Goal: Task Accomplishment & Management: Manage account settings

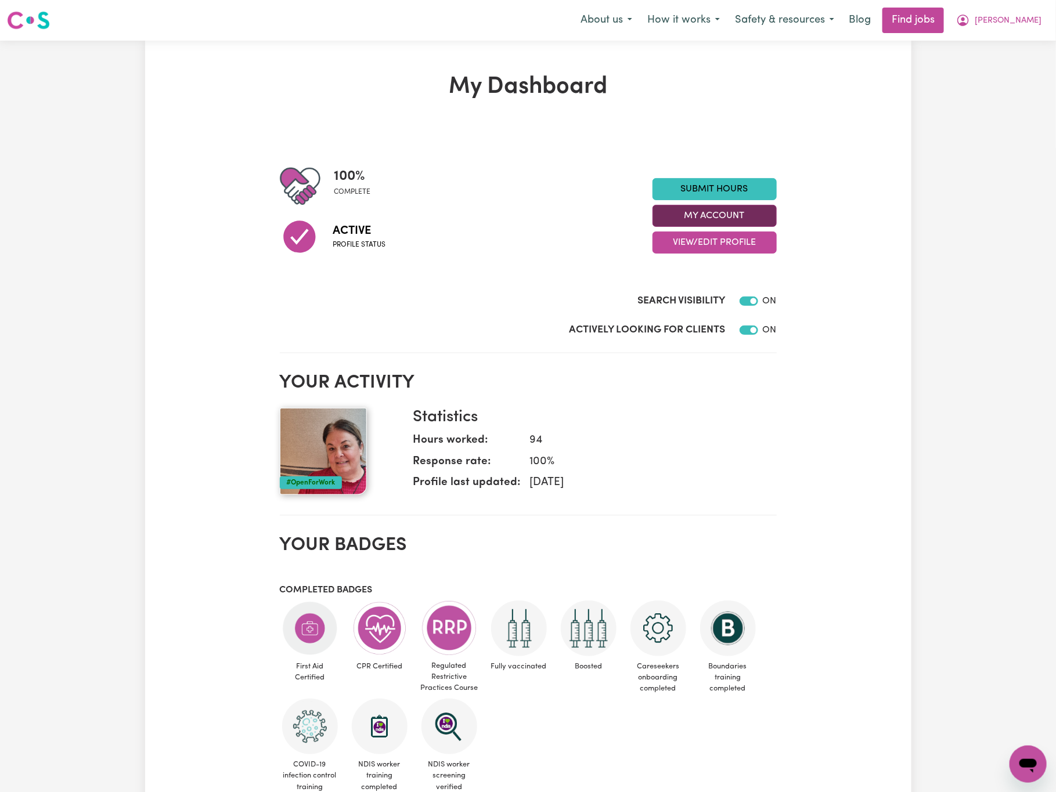
click at [763, 213] on button "My Account" at bounding box center [714, 216] width 124 height 22
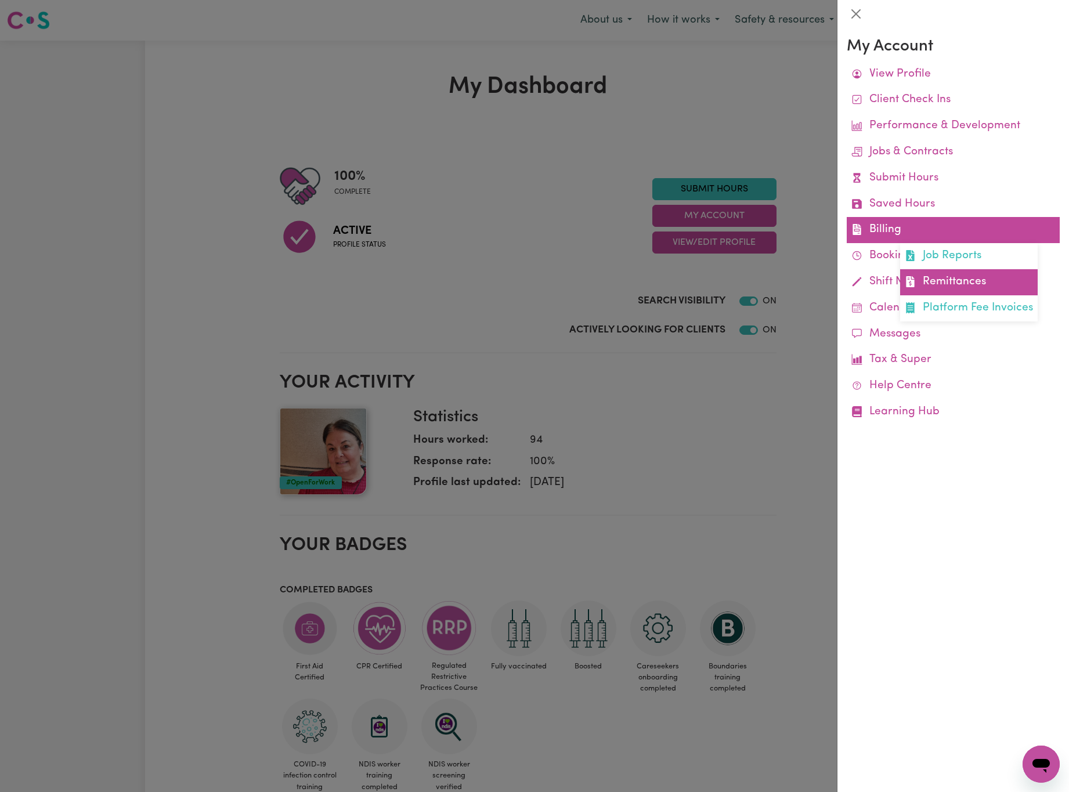
click at [970, 281] on link "Remittances" at bounding box center [969, 282] width 138 height 26
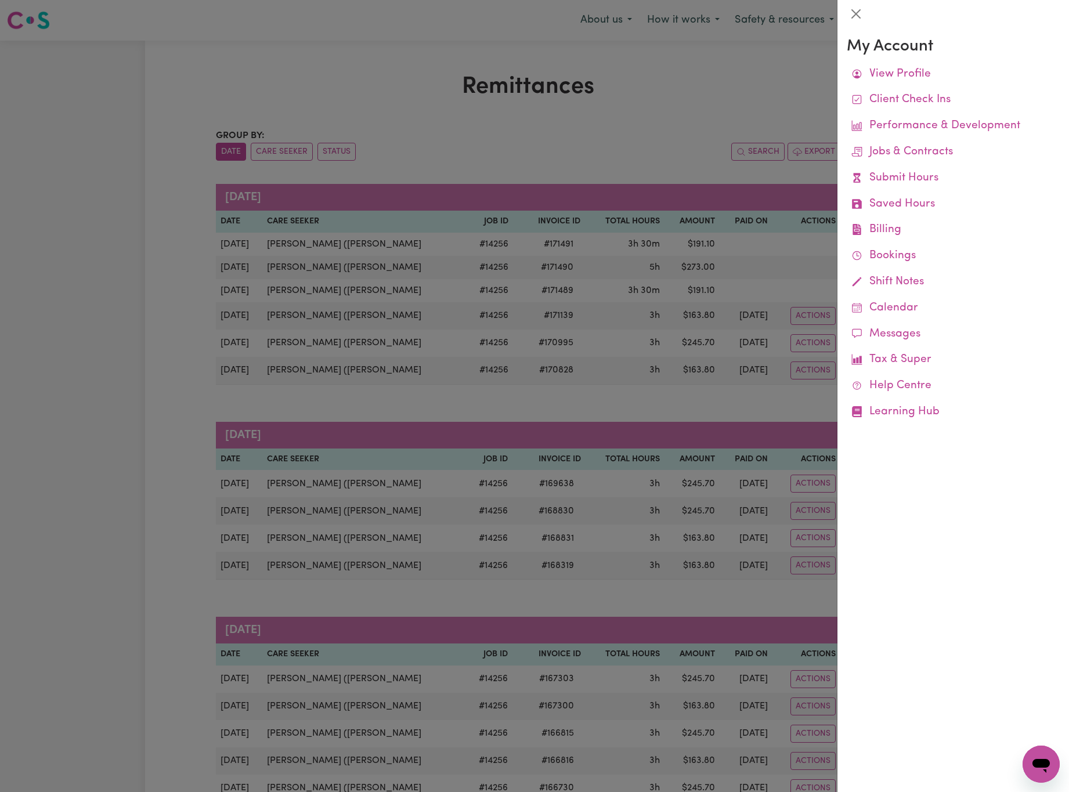
click at [565, 139] on div at bounding box center [534, 396] width 1069 height 792
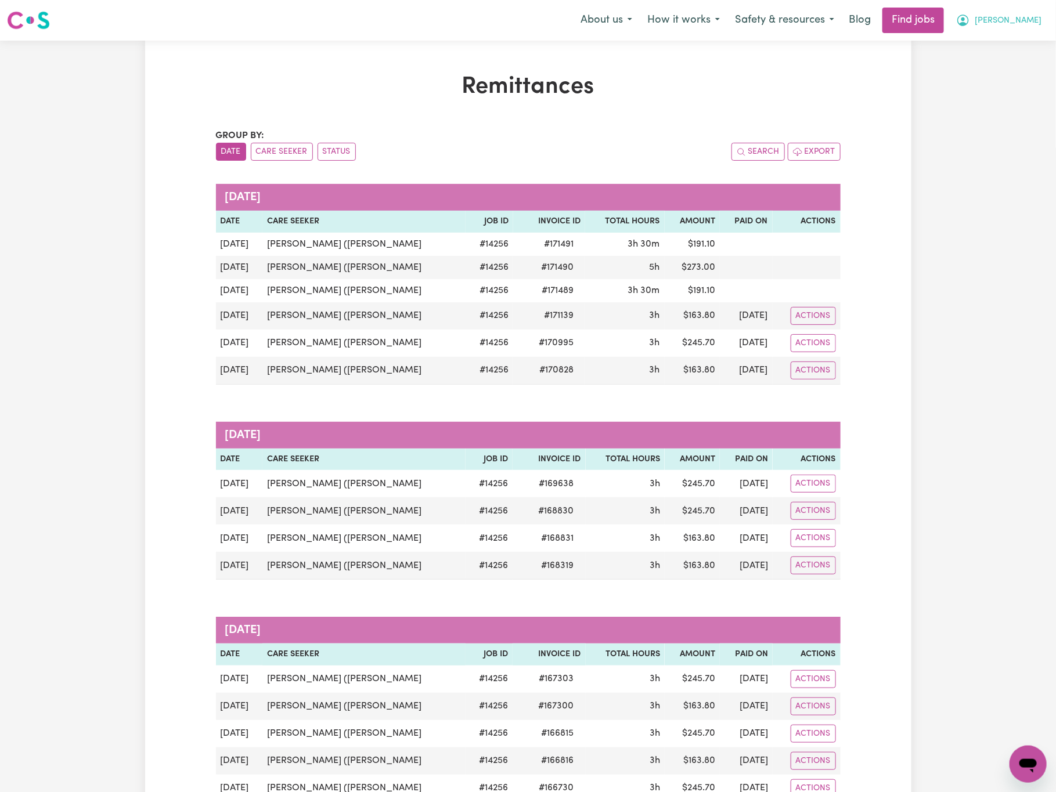
click at [1020, 12] on button "[PERSON_NAME]" at bounding box center [998, 20] width 100 height 24
click at [1027, 84] on link "Logout" at bounding box center [1003, 89] width 92 height 22
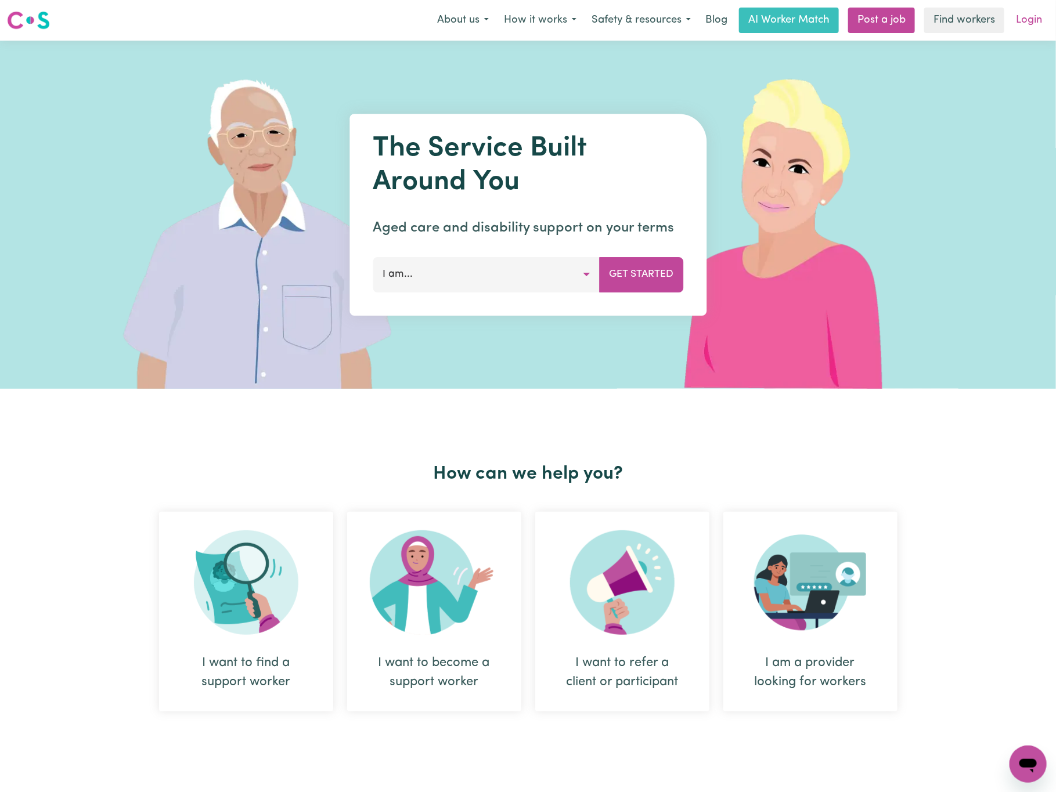
click at [1031, 12] on link "Login" at bounding box center [1029, 21] width 40 height 26
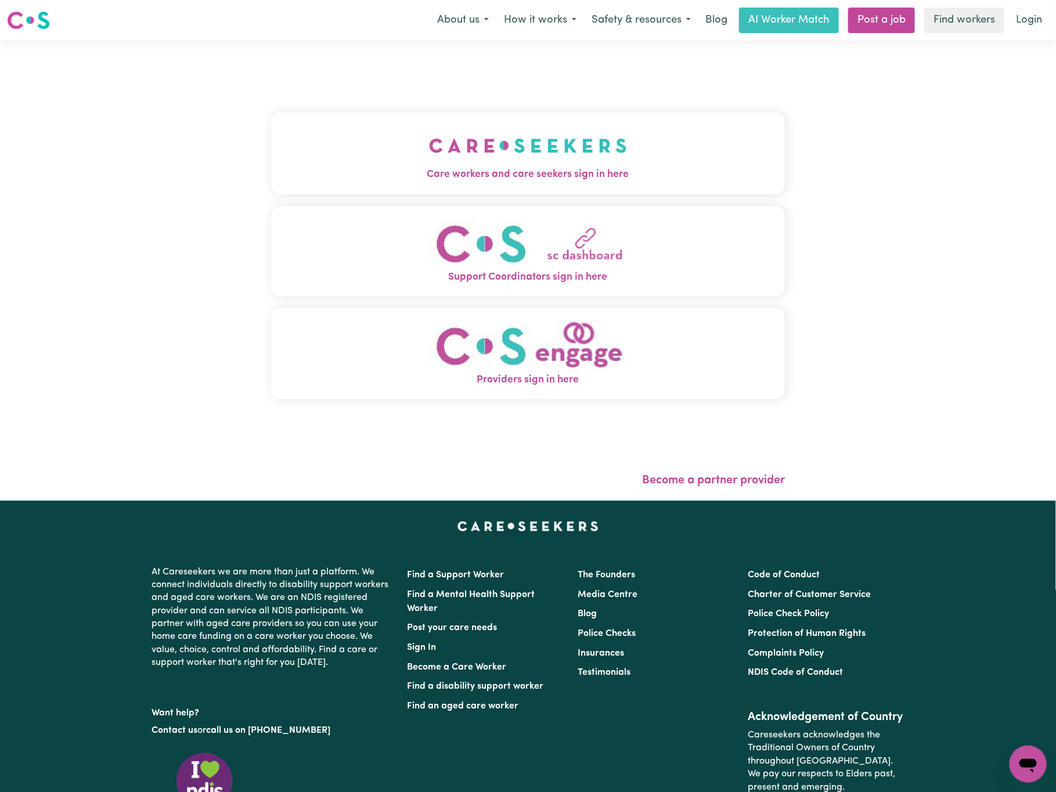
drag, startPoint x: 345, startPoint y: 168, endPoint x: 351, endPoint y: 169, distance: 5.9
click at [347, 168] on span "Care workers and care seekers sign in here" at bounding box center [528, 174] width 514 height 15
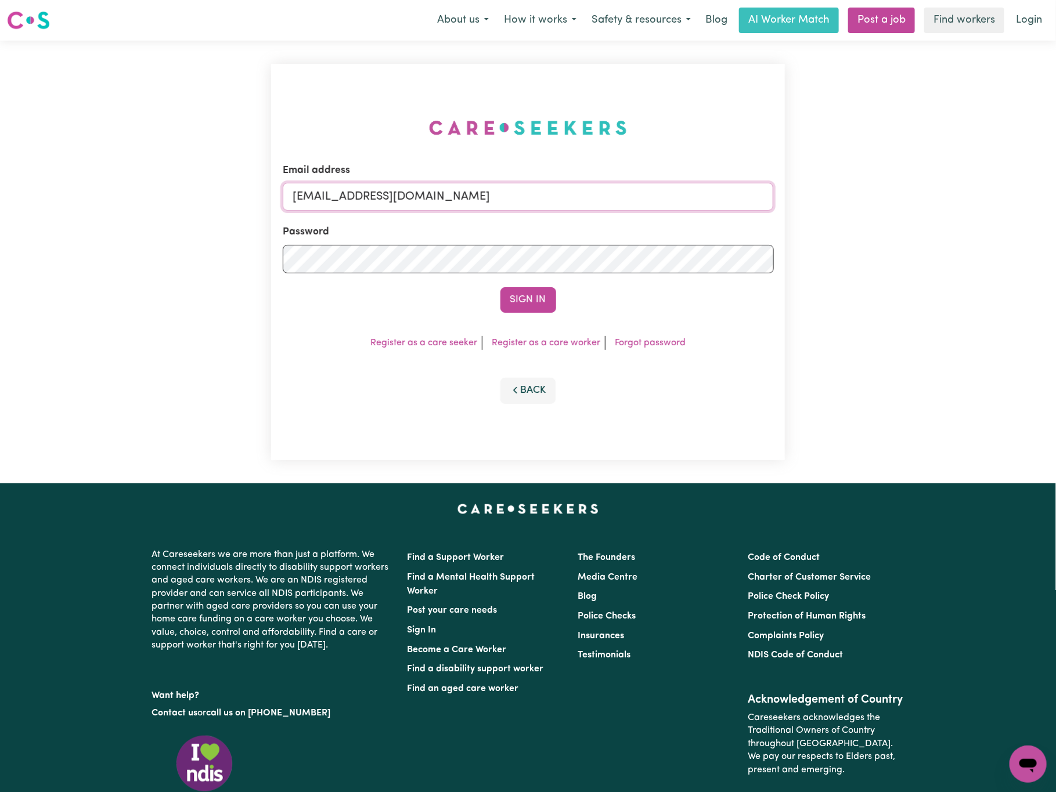
drag, startPoint x: 354, startPoint y: 195, endPoint x: 758, endPoint y: 205, distance: 404.1
click at [758, 205] on input "[EMAIL_ADDRESS][DOMAIN_NAME]" at bounding box center [528, 197] width 491 height 28
paste input "[EMAIL_ADDRESS]"
type input "[EMAIL_ADDRESS][DOMAIN_NAME]"
click at [500, 287] on button "Sign In" at bounding box center [528, 300] width 56 height 26
